Goal: Transaction & Acquisition: Purchase product/service

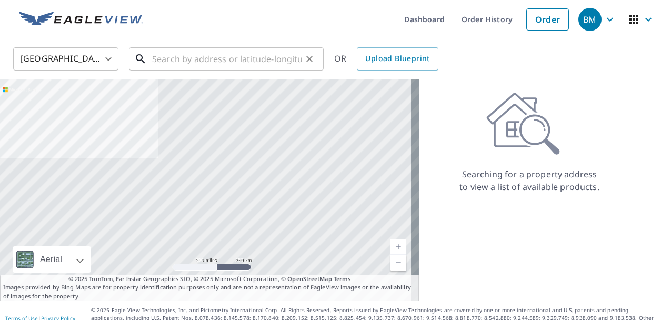
click at [253, 59] on input "text" at bounding box center [227, 58] width 150 height 29
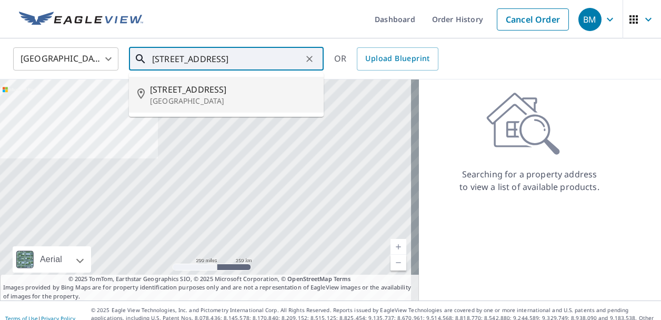
click at [197, 94] on span "[STREET_ADDRESS]" at bounding box center [232, 89] width 165 height 13
type input "[STREET_ADDRESS]"
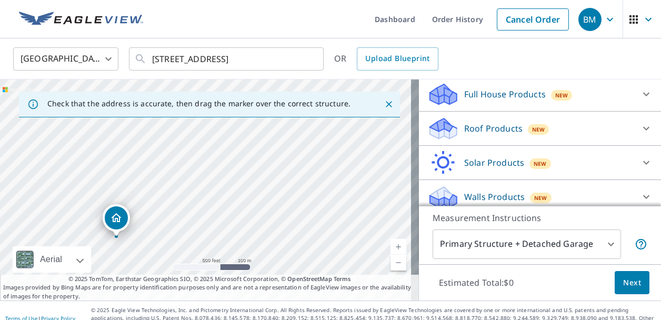
scroll to position [118, 0]
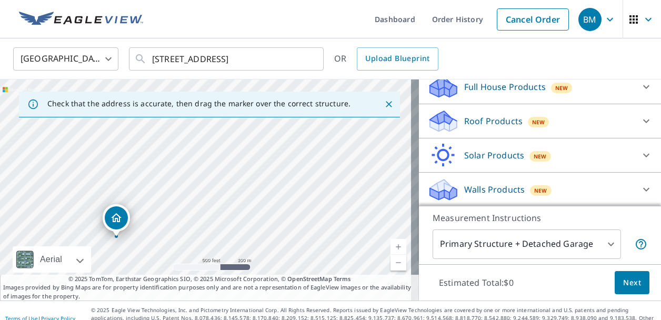
click at [604, 245] on body "BM BM Dashboard Order History Cancel Order BM [GEOGRAPHIC_DATA] [GEOGRAPHIC_DAT…" at bounding box center [330, 160] width 661 height 320
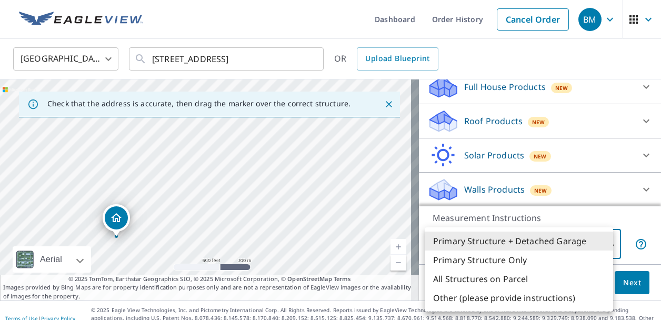
click at [507, 261] on li "Primary Structure Only" at bounding box center [519, 260] width 188 height 19
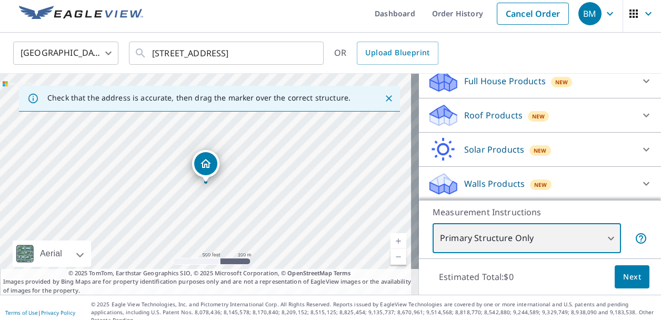
scroll to position [7, 0]
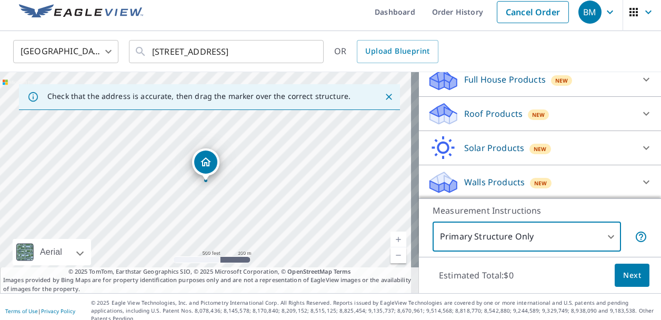
click at [605, 238] on body "BM BM Dashboard Order History Cancel Order BM [GEOGRAPHIC_DATA] [GEOGRAPHIC_DAT…" at bounding box center [330, 160] width 661 height 320
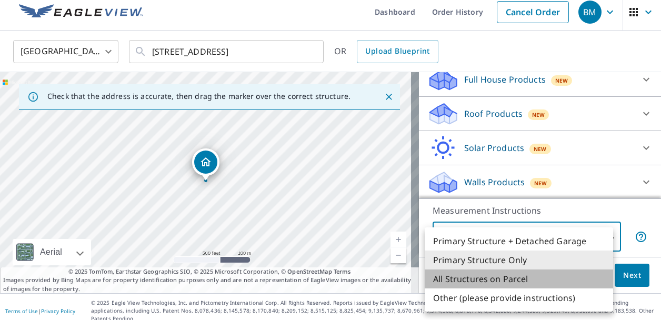
click at [504, 278] on li "All Structures on Parcel" at bounding box center [519, 278] width 188 height 19
type input "3"
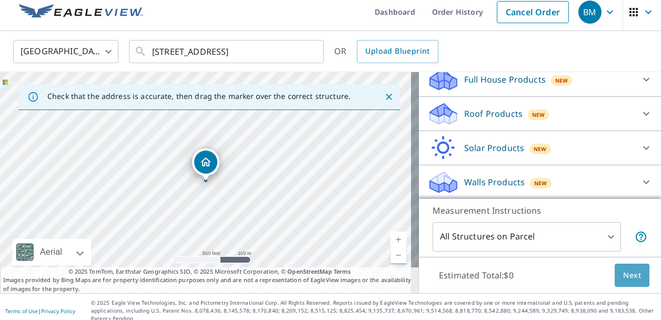
click at [633, 275] on span "Next" at bounding box center [632, 275] width 18 height 13
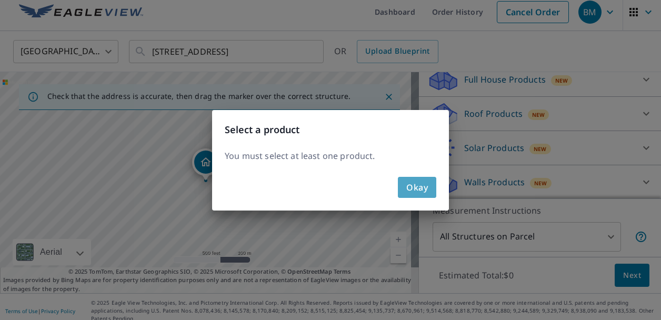
click at [418, 191] on span "Okay" at bounding box center [417, 187] width 22 height 15
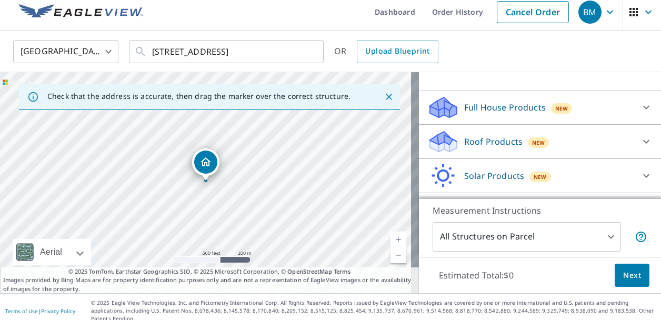
scroll to position [105, 0]
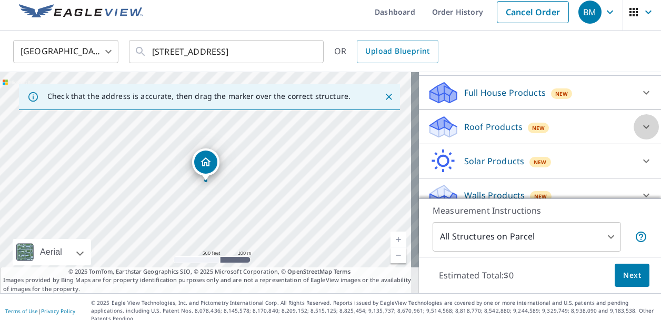
click at [640, 126] on icon at bounding box center [646, 127] width 13 height 13
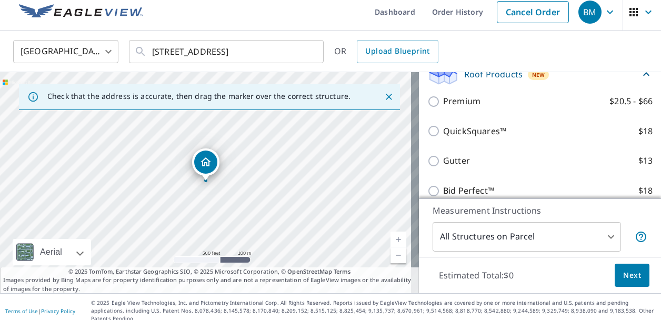
scroll to position [211, 0]
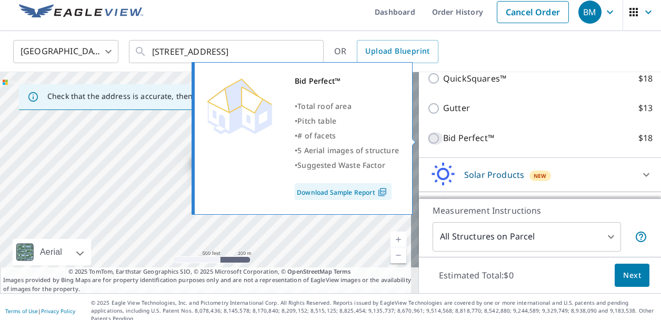
click at [427, 140] on input "Bid Perfect™ $18" at bounding box center [435, 138] width 16 height 13
checkbox input "true"
type input "1"
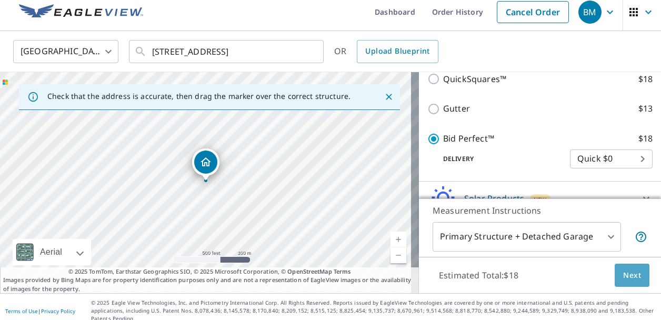
click at [623, 276] on span "Next" at bounding box center [632, 275] width 18 height 13
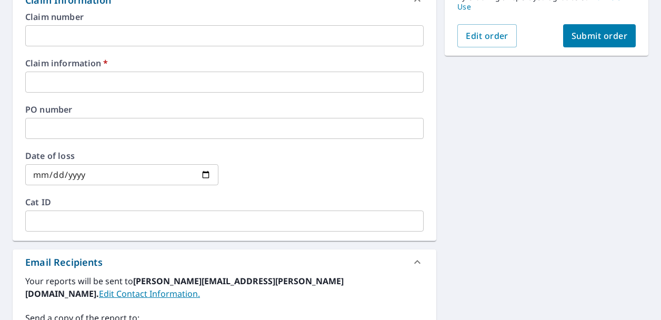
scroll to position [271, 0]
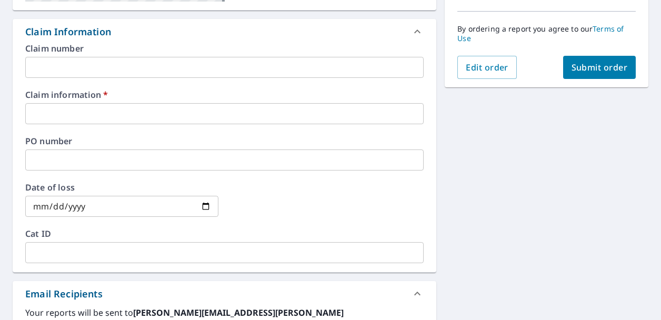
click at [88, 158] on input "text" at bounding box center [224, 159] width 398 height 21
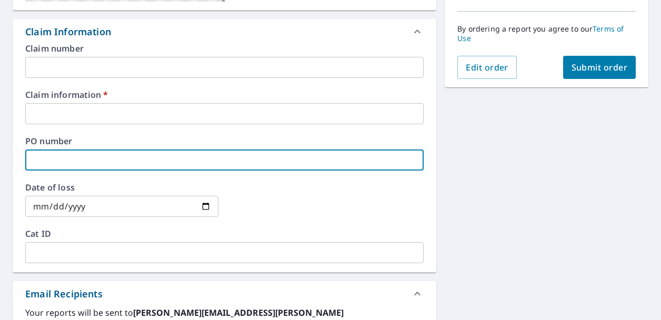
type input "i"
checkbox input "true"
type input "ir"
checkbox input "true"
type input "irw"
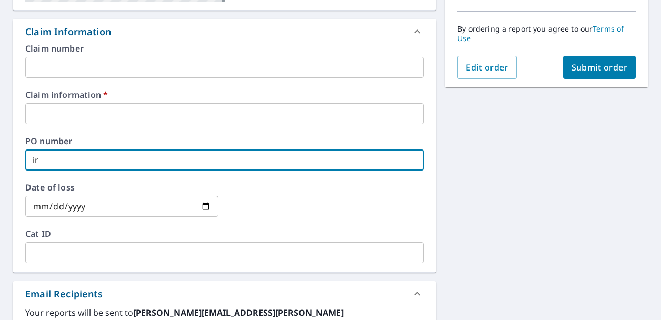
checkbox input "true"
type input "irwi"
checkbox input "true"
type input "[PERSON_NAME]"
checkbox input "true"
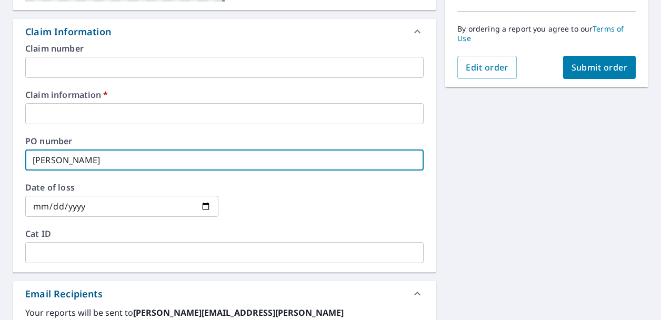
type input "[PERSON_NAME]"
checkbox input "true"
type input "[PERSON_NAME]"
checkbox input "true"
type input "[PERSON_NAME] -"
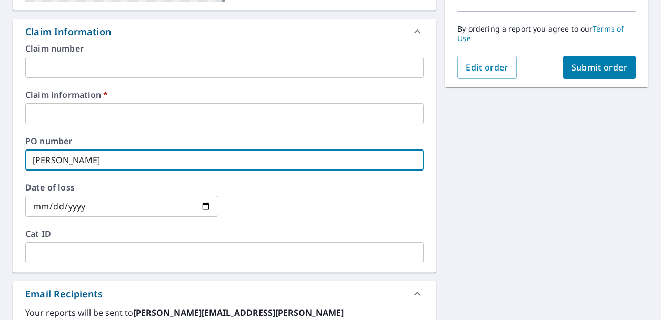
checkbox input "true"
type input "[PERSON_NAME] -"
checkbox input "true"
type input "[PERSON_NAME] -"
checkbox input "true"
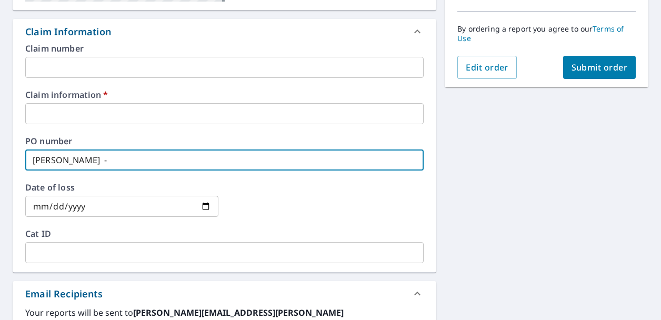
type input "[PERSON_NAME]"
checkbox input "true"
type input "[PERSON_NAME]"
checkbox input "true"
type input "[PERSON_NAME]"
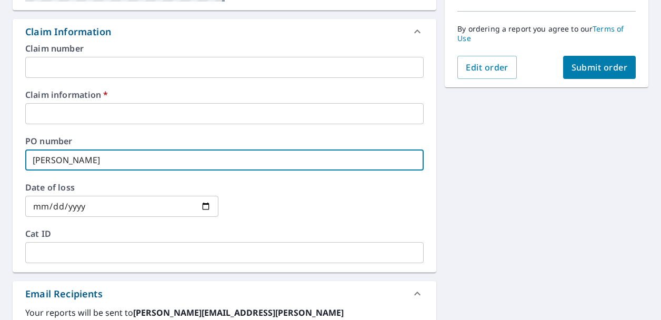
checkbox input "true"
type input "[PERSON_NAME]"
checkbox input "true"
type input "[PERSON_NAME]"
checkbox input "true"
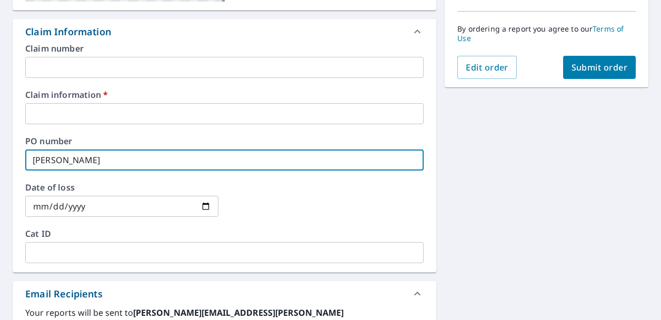
type input "[PERSON_NAME]"
checkbox input "true"
type input "[PERSON_NAME]"
checkbox input "true"
type input "[PERSON_NAME] sa"
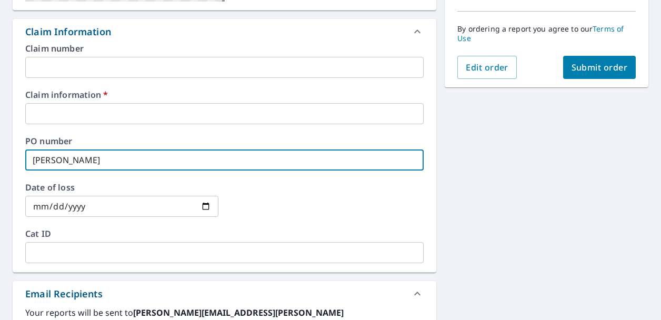
checkbox input "true"
type input "[PERSON_NAME] [PERSON_NAME]"
checkbox input "true"
type input "[PERSON_NAME]"
checkbox input "true"
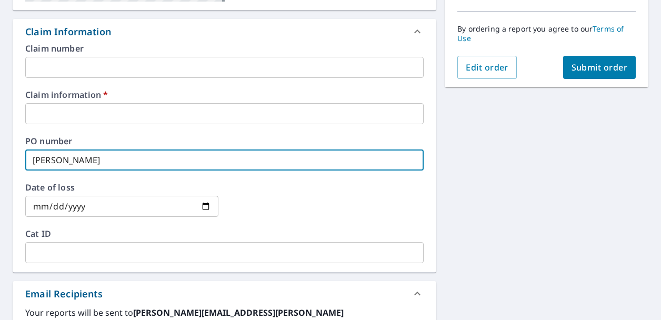
type input "[PERSON_NAME]"
checkbox input "true"
type input "[PERSON_NAME]"
checkbox input "true"
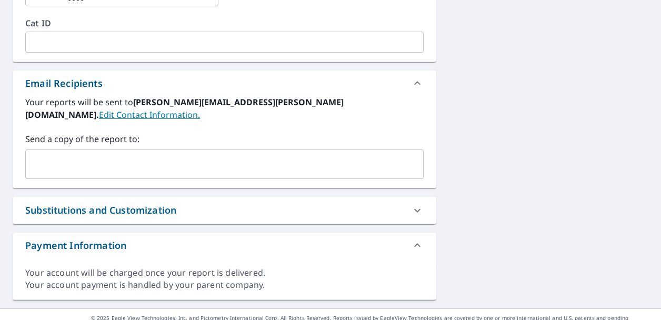
scroll to position [482, 0]
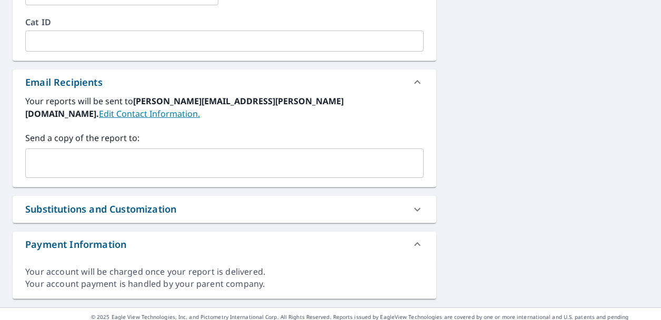
type input "[PERSON_NAME]"
click at [109, 156] on input "text" at bounding box center [216, 163] width 373 height 20
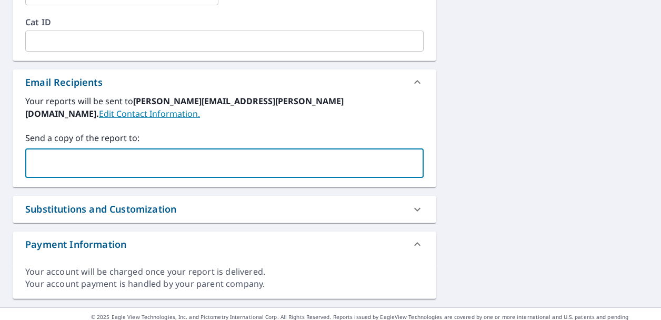
type input "[PERSON_NAME][EMAIL_ADDRESS][PERSON_NAME][DOMAIN_NAME]"
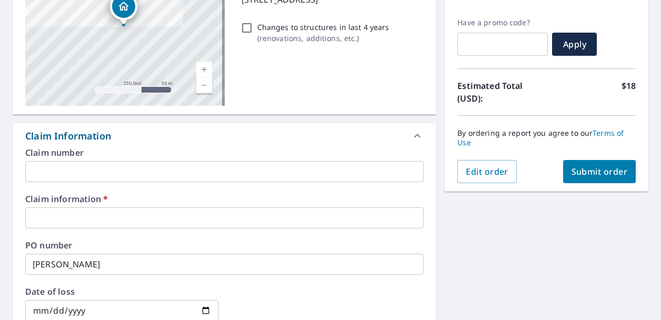
scroll to position [114, 0]
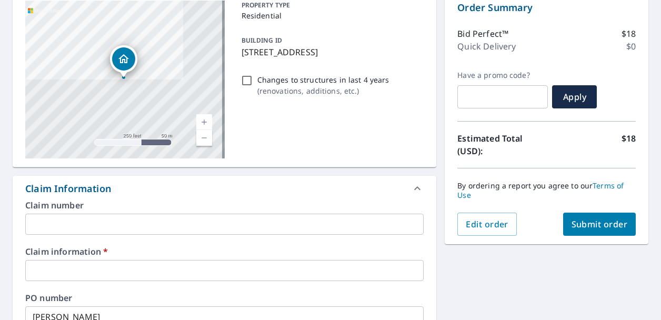
click at [578, 223] on span "Submit order" at bounding box center [600, 224] width 56 height 12
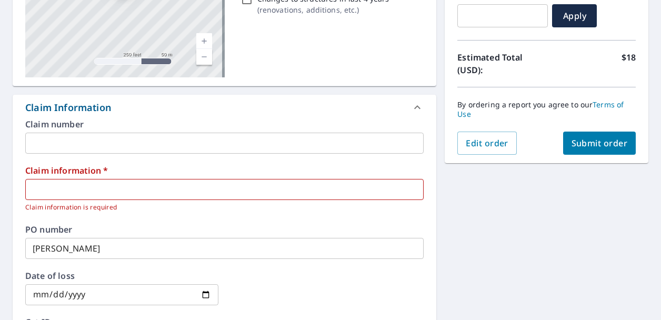
scroll to position [219, 0]
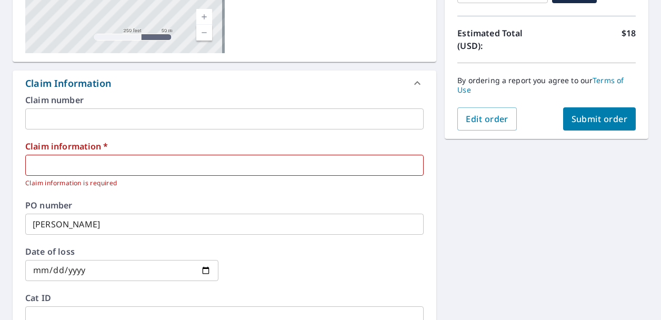
click at [411, 84] on icon at bounding box center [417, 83] width 13 height 13
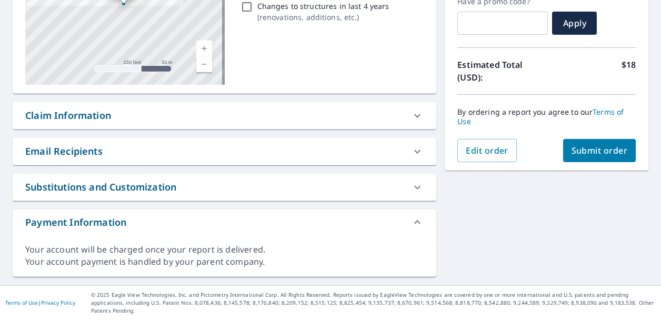
scroll to position [178, 0]
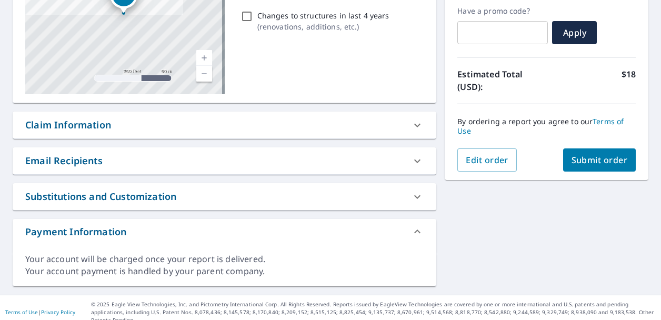
click at [415, 164] on icon at bounding box center [417, 161] width 13 height 13
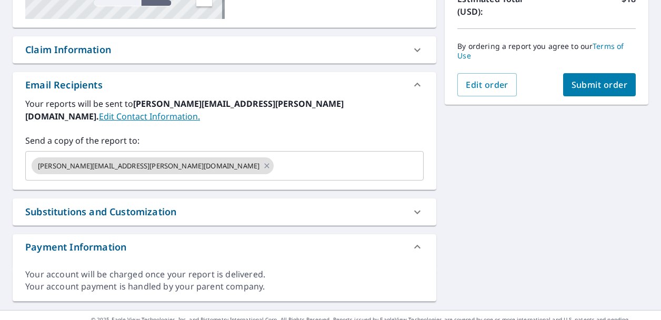
scroll to position [256, 0]
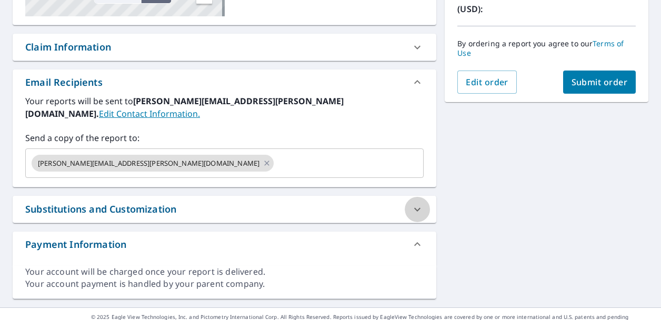
click at [414, 207] on icon at bounding box center [417, 209] width 6 height 4
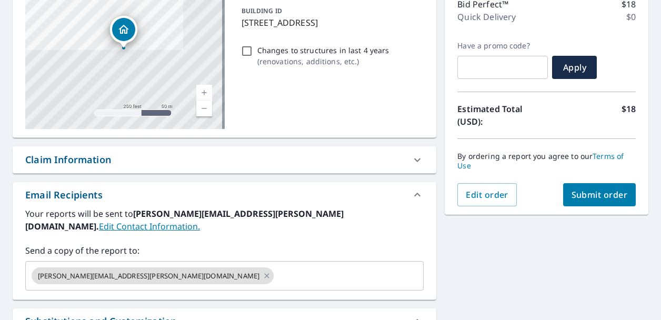
scroll to position [158, 0]
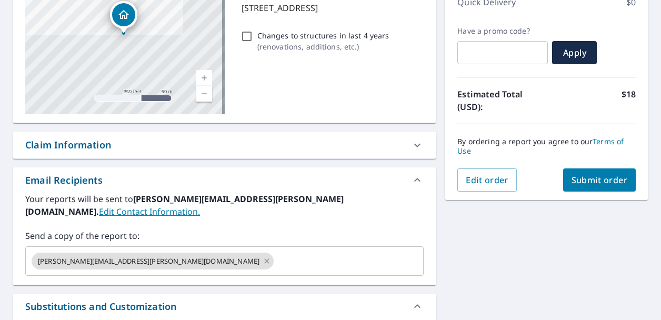
click at [200, 206] on link "Edit Contact Information." at bounding box center [149, 212] width 101 height 12
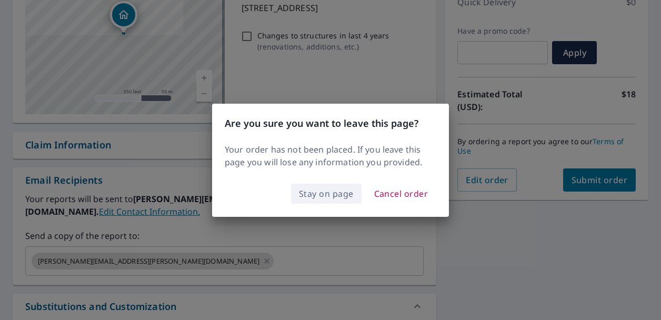
click at [322, 194] on span "Stay on page" at bounding box center [326, 193] width 55 height 15
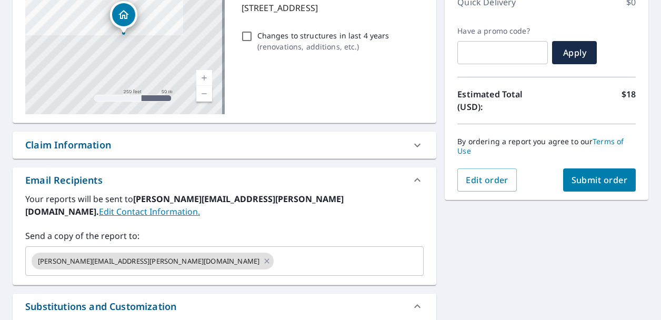
scroll to position [263, 0]
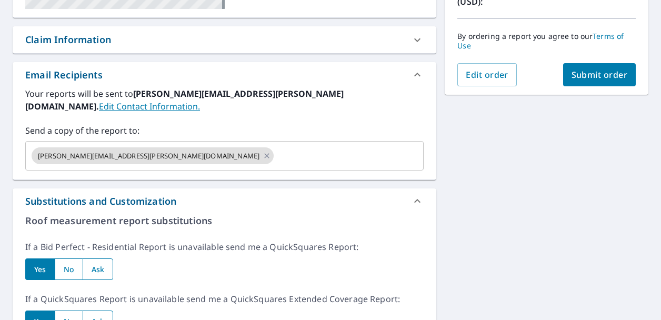
click at [594, 79] on span "Submit order" at bounding box center [600, 75] width 56 height 12
checkbox input "true"
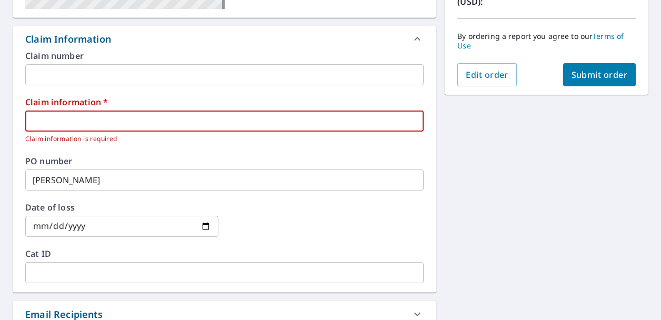
click at [178, 118] on input "text" at bounding box center [224, 121] width 398 height 21
type input "[PERSON_NAME]"
click at [579, 75] on span "Submit order" at bounding box center [600, 75] width 56 height 12
checkbox input "true"
